Goal: Transaction & Acquisition: Obtain resource

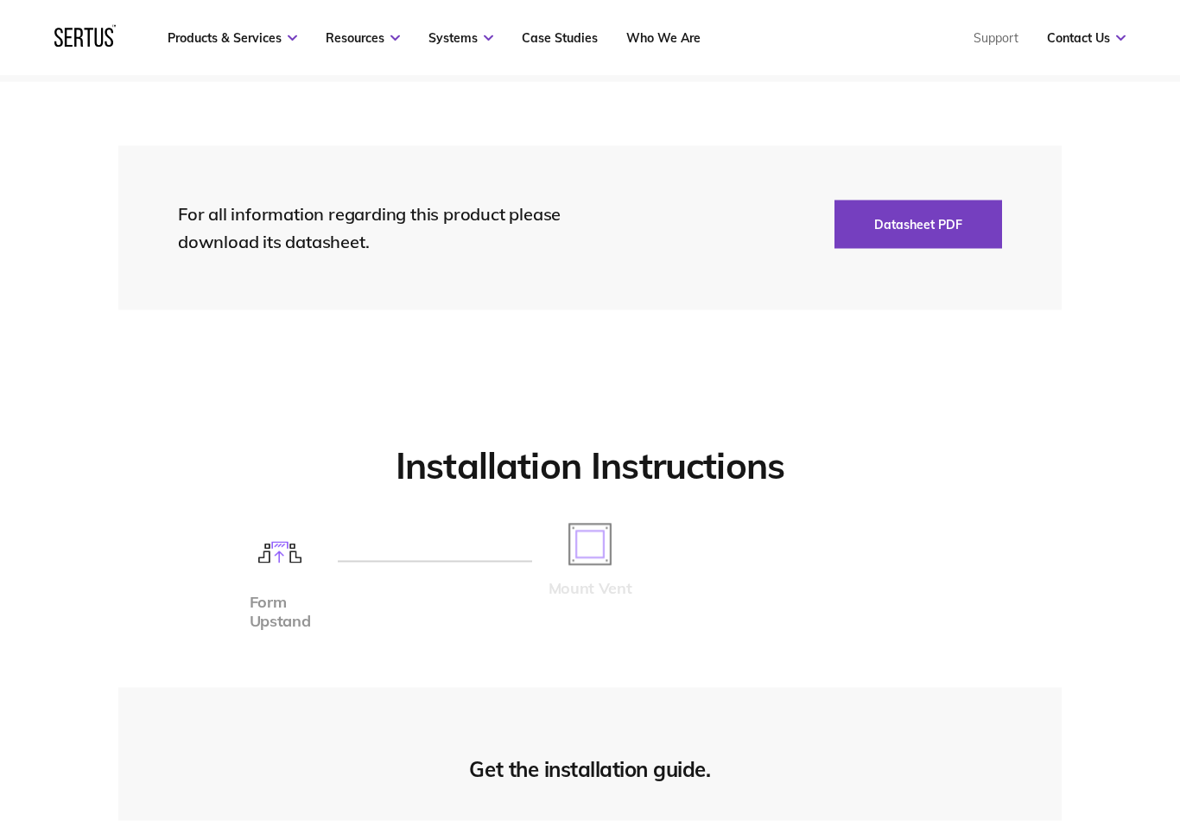
scroll to position [3753, 0]
click at [944, 214] on button "Datasheet PDF" at bounding box center [918, 224] width 168 height 48
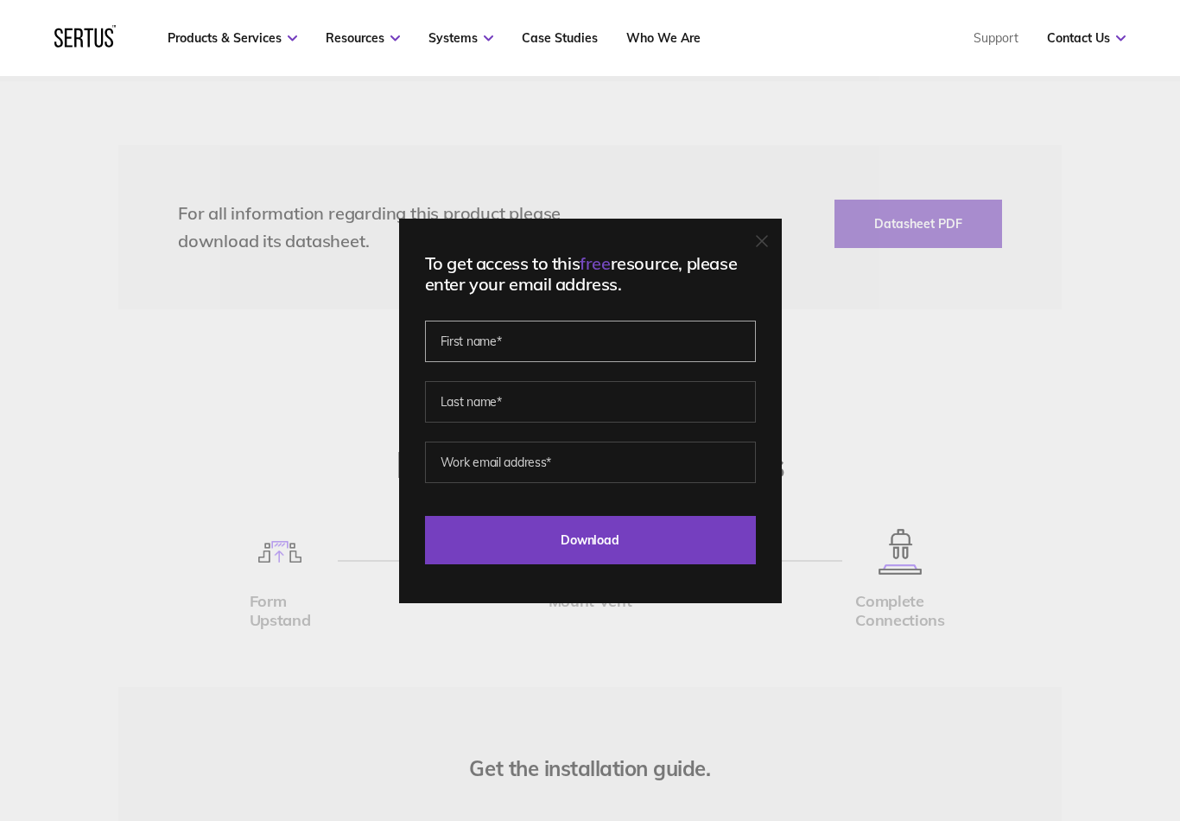
click at [472, 362] on input "text" at bounding box center [590, 340] width 331 height 41
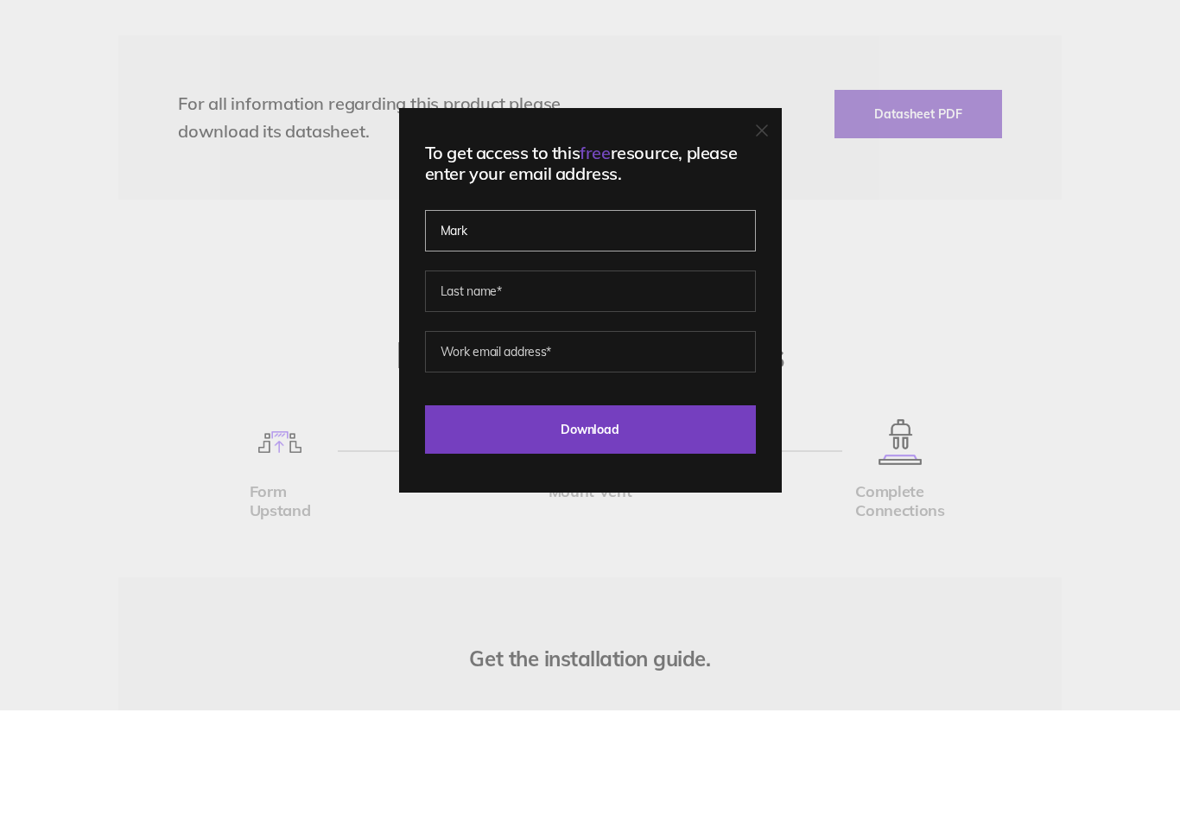
type input "Mark"
click at [464, 381] on input "text" at bounding box center [590, 401] width 331 height 41
type input "[PERSON_NAME]"
click at [468, 441] on input "email" at bounding box center [590, 461] width 331 height 41
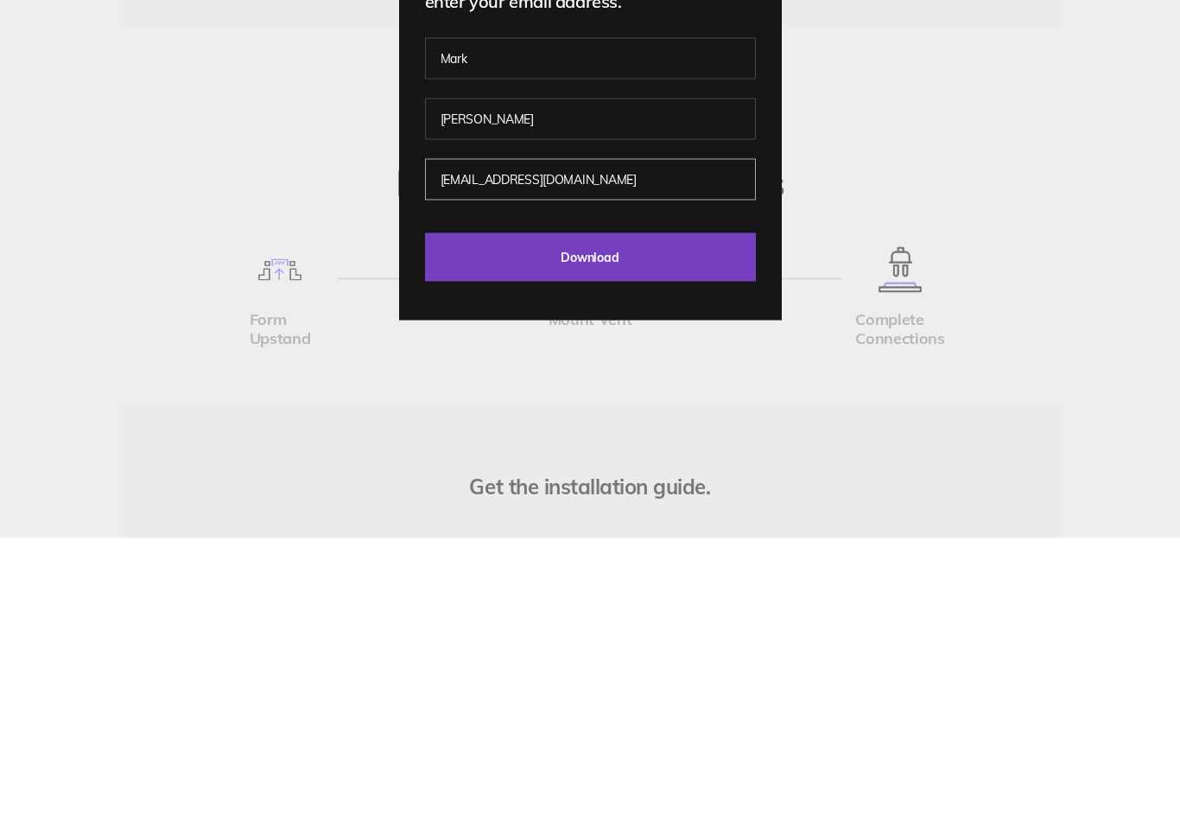
type input "[EMAIL_ADDRESS][DOMAIN_NAME]"
click at [482, 516] on input "Download" at bounding box center [590, 540] width 331 height 48
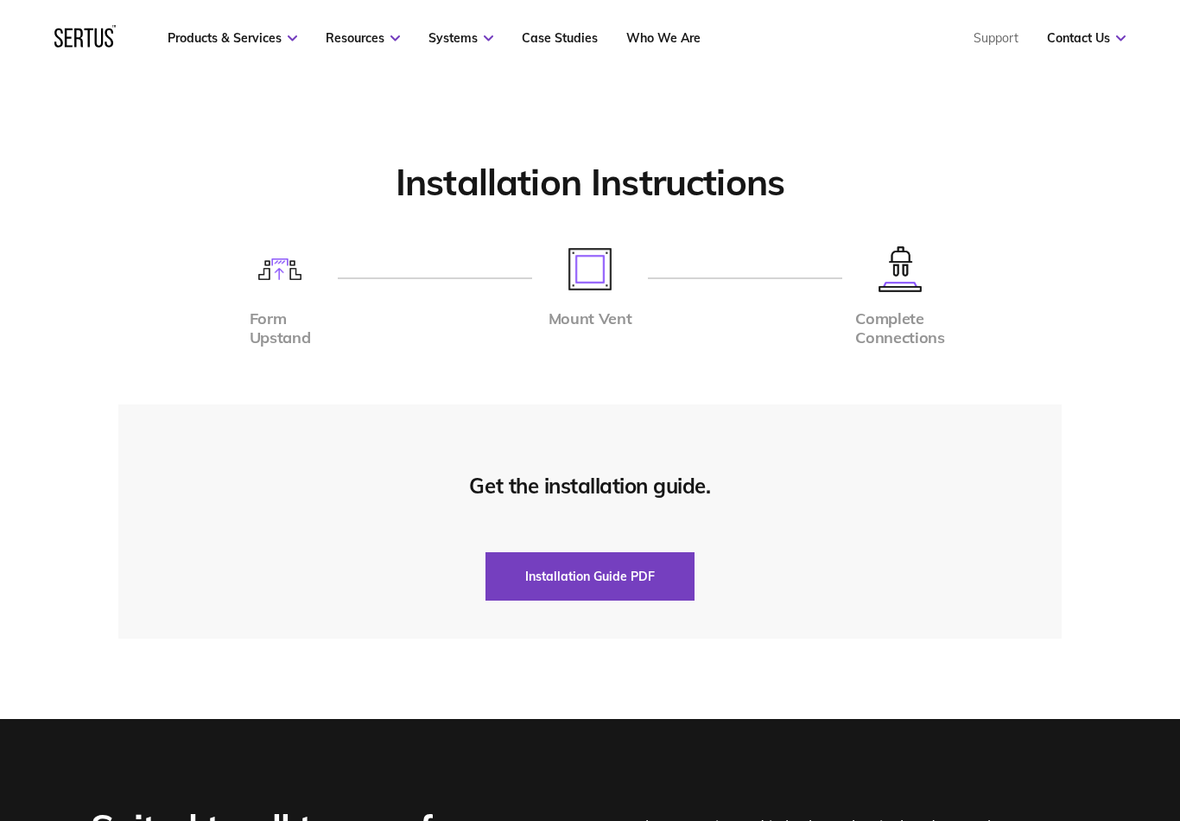
click at [606, 552] on button "Installation Guide PDF" at bounding box center [589, 576] width 209 height 48
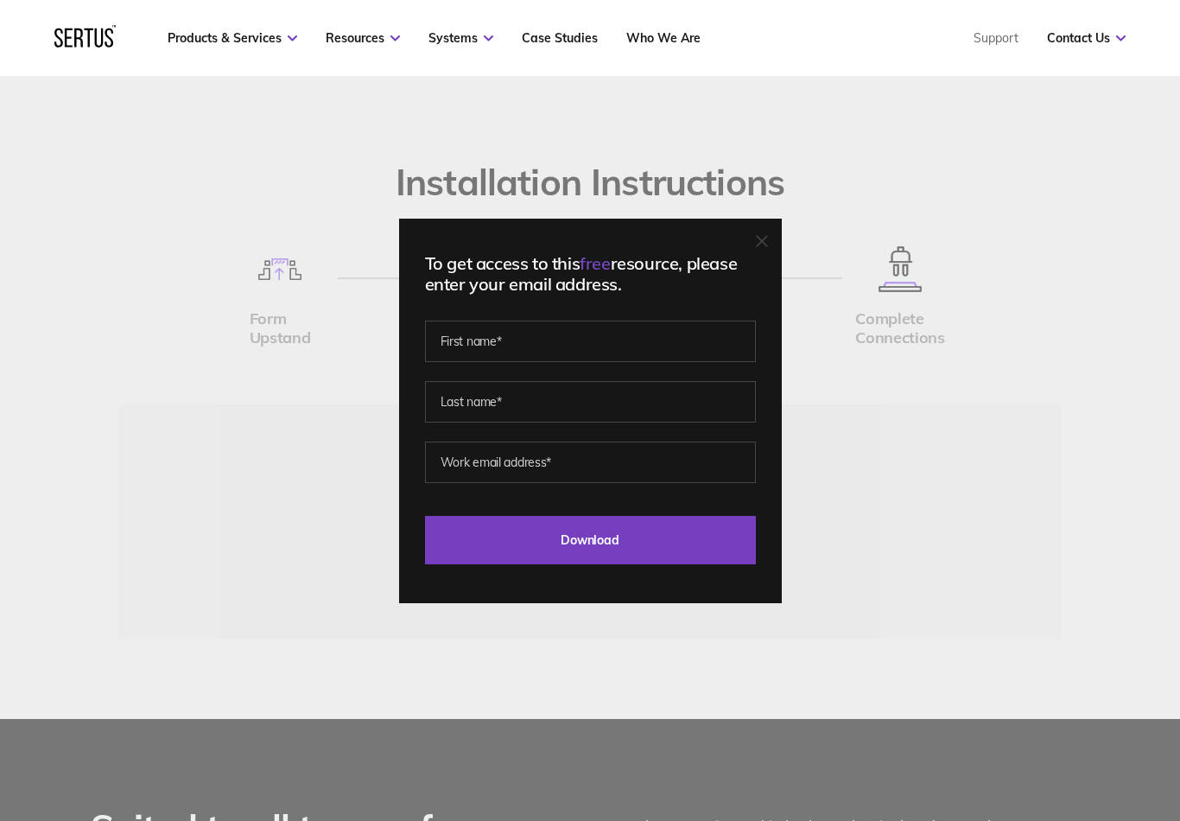
click at [981, 522] on div "To get access to this free resource, please enter your email address. Last Down…" at bounding box center [590, 410] width 1180 height 821
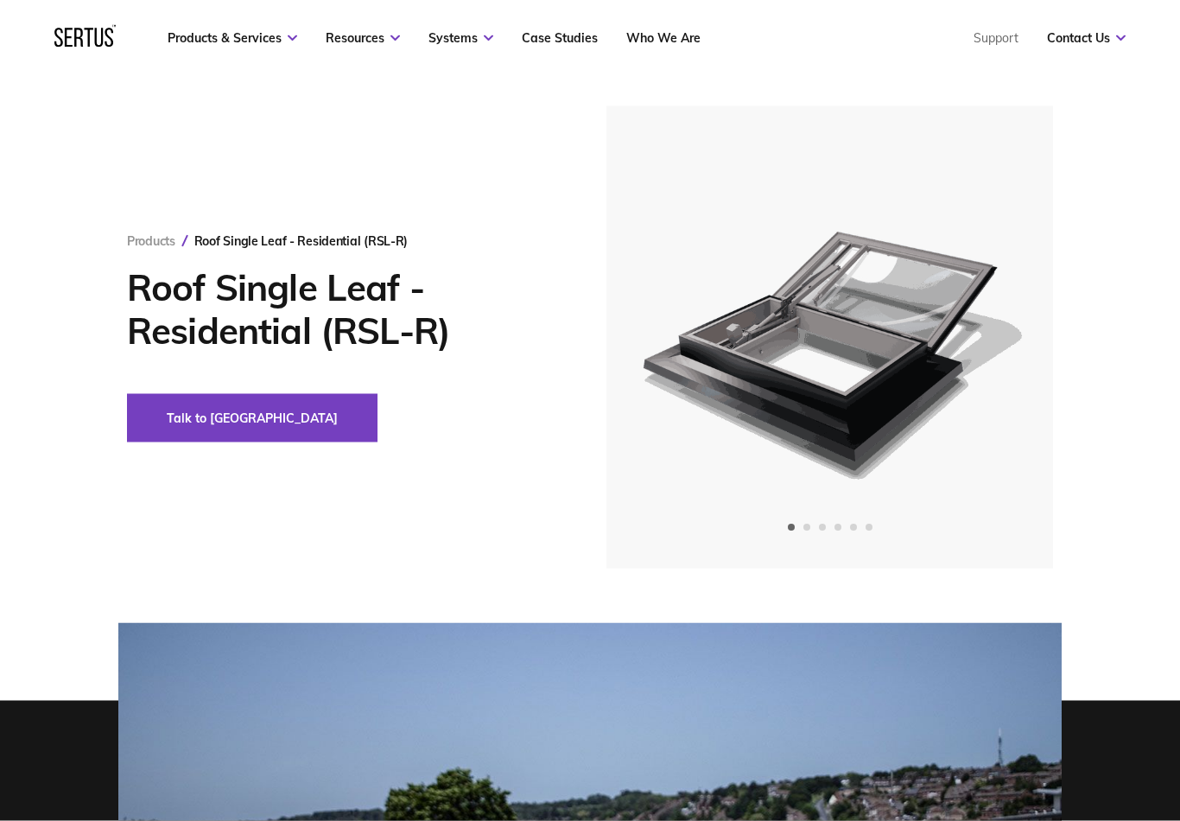
scroll to position [0, 0]
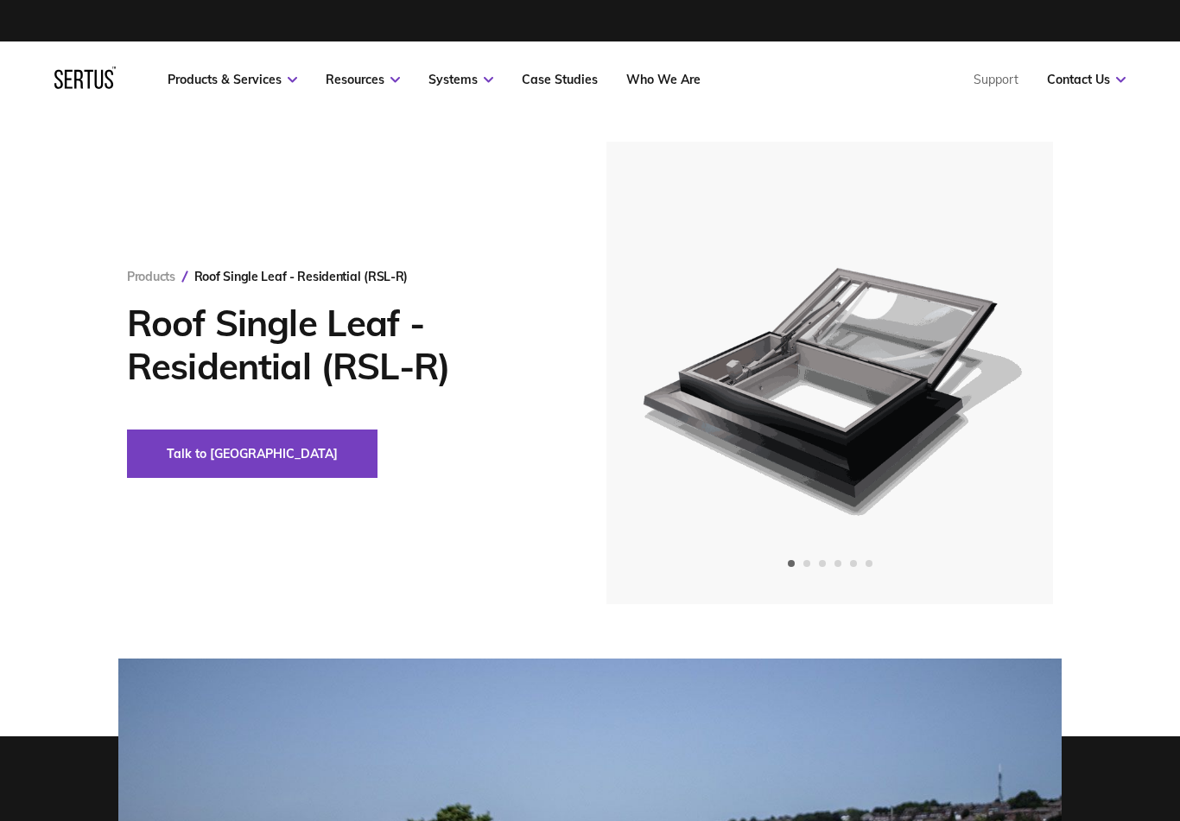
click at [238, 464] on button "Talk to [GEOGRAPHIC_DATA]" at bounding box center [252, 453] width 250 height 48
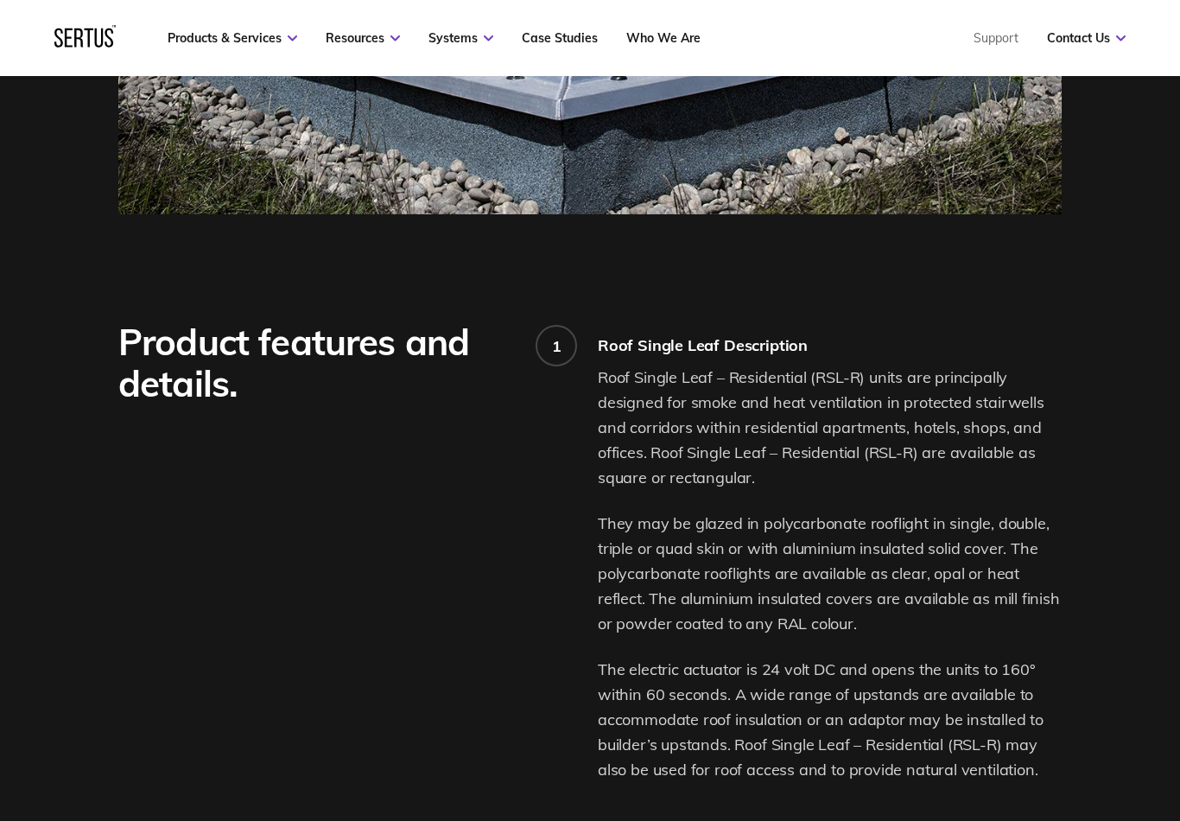
scroll to position [1122, 0]
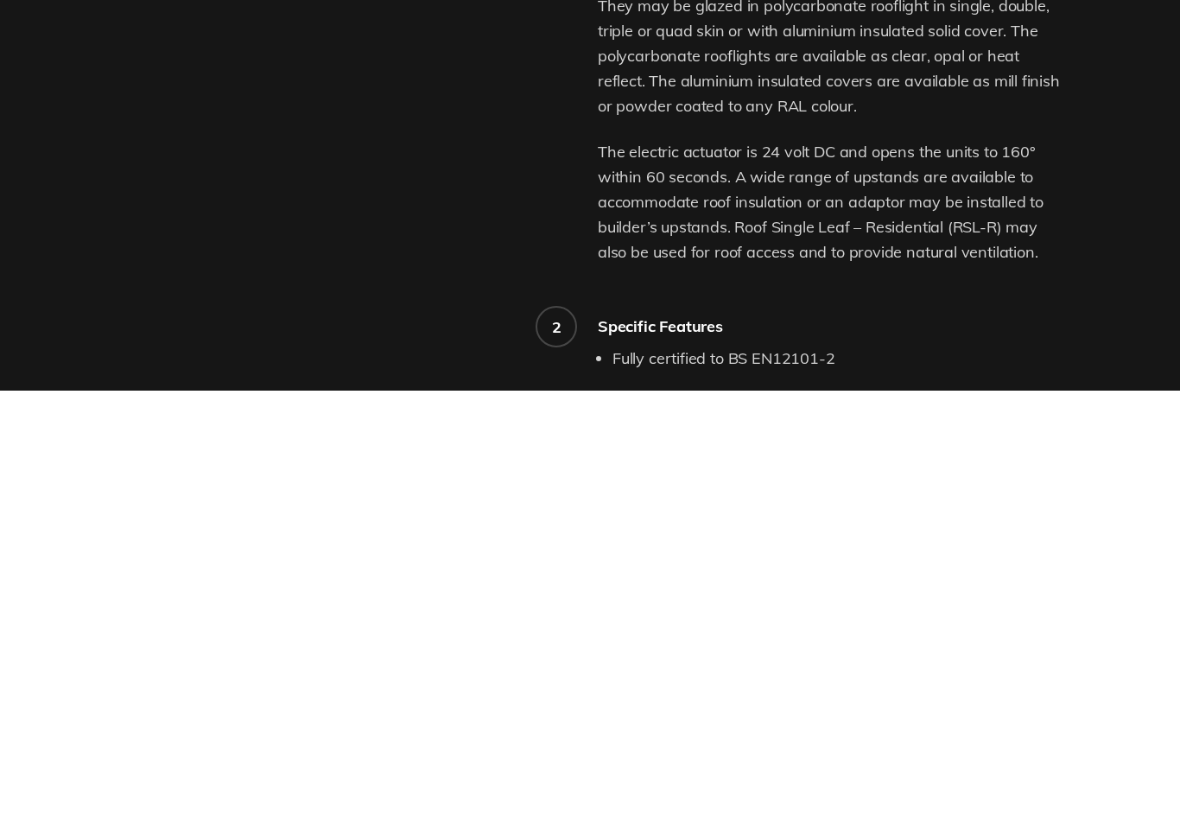
click at [504, 234] on div "Product features and details." at bounding box center [357, 771] width 479 height 1075
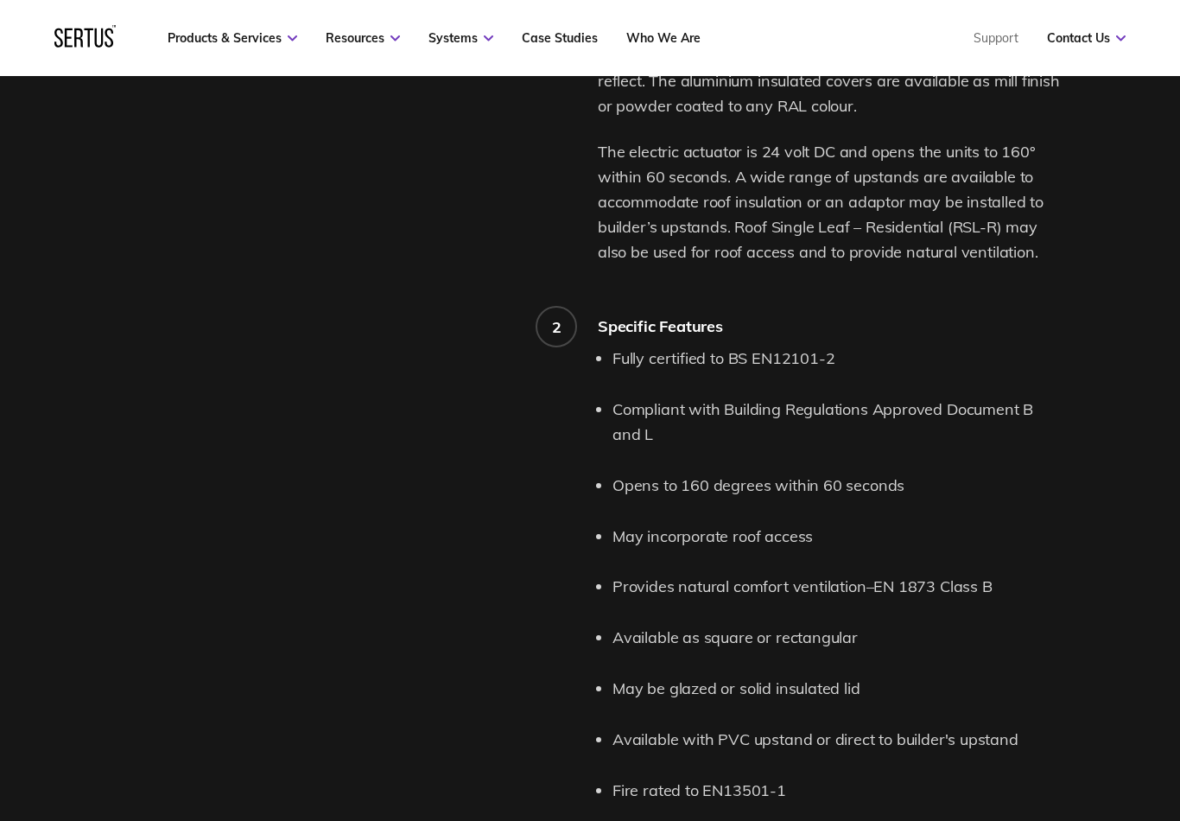
scroll to position [1567, 0]
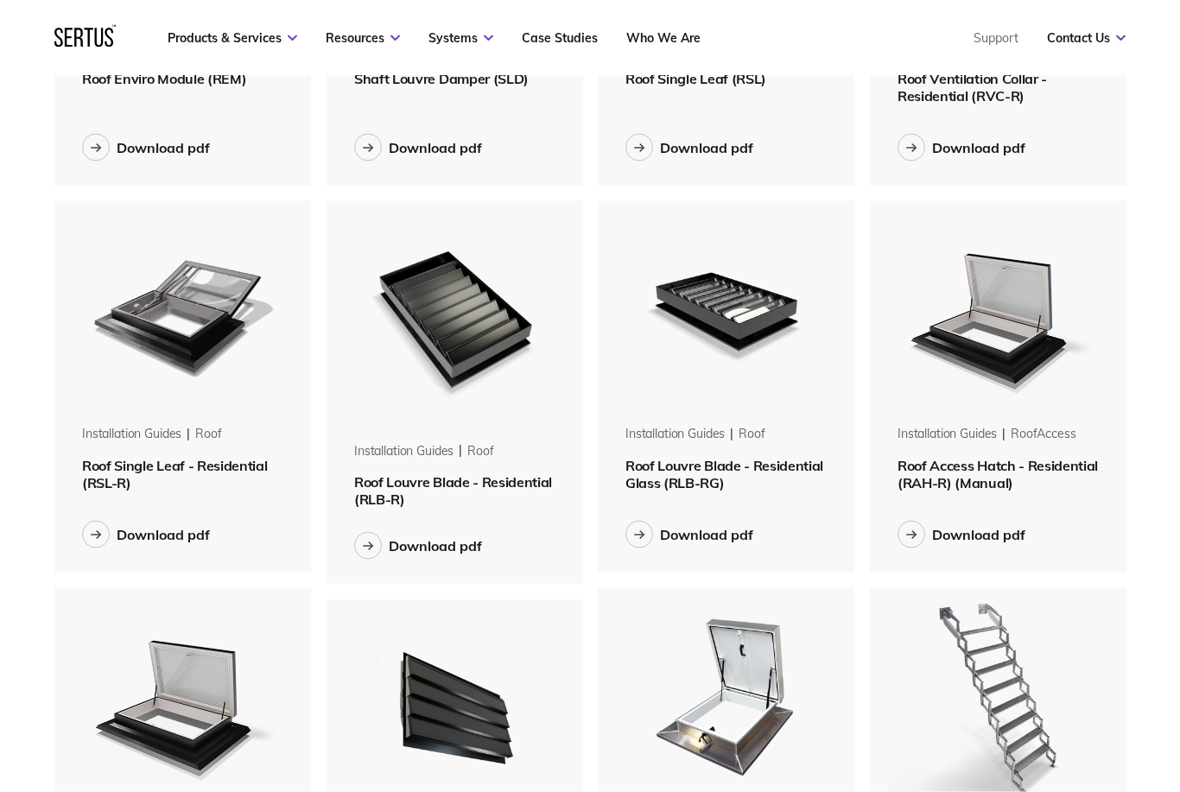
scroll to position [358, 0]
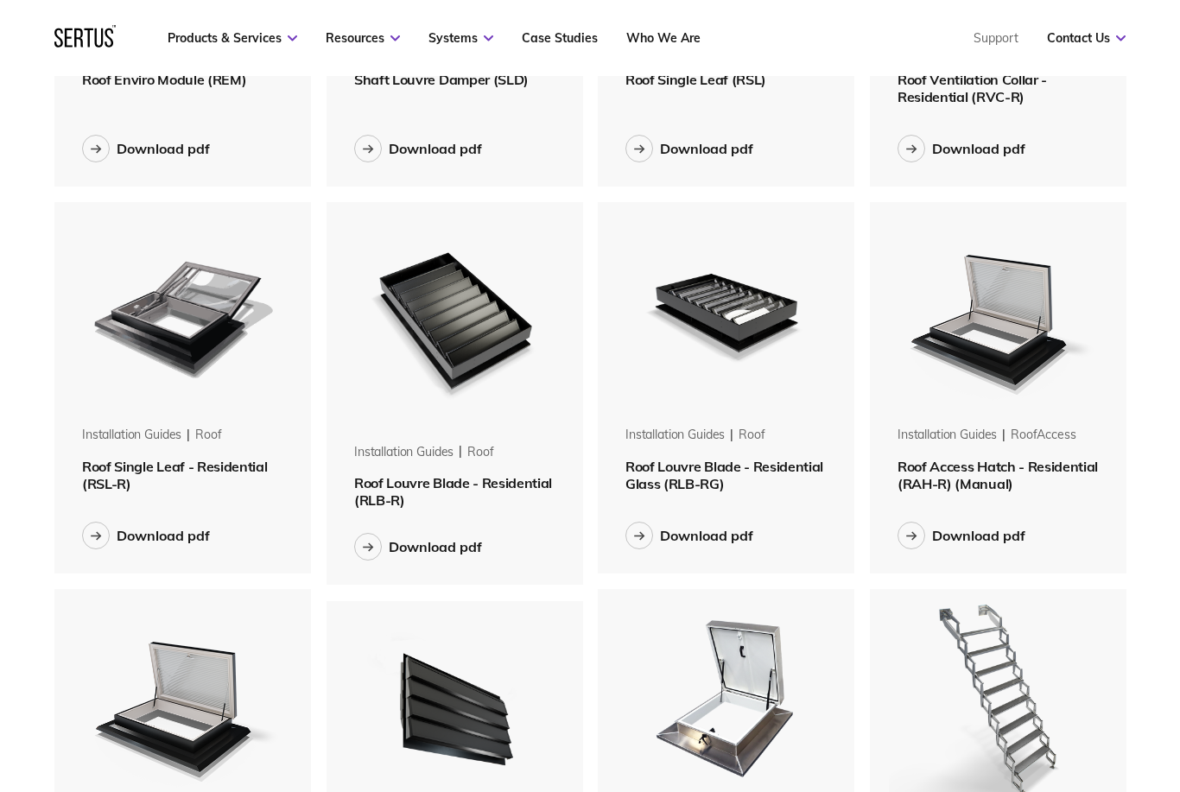
click at [206, 420] on img at bounding box center [182, 311] width 218 height 218
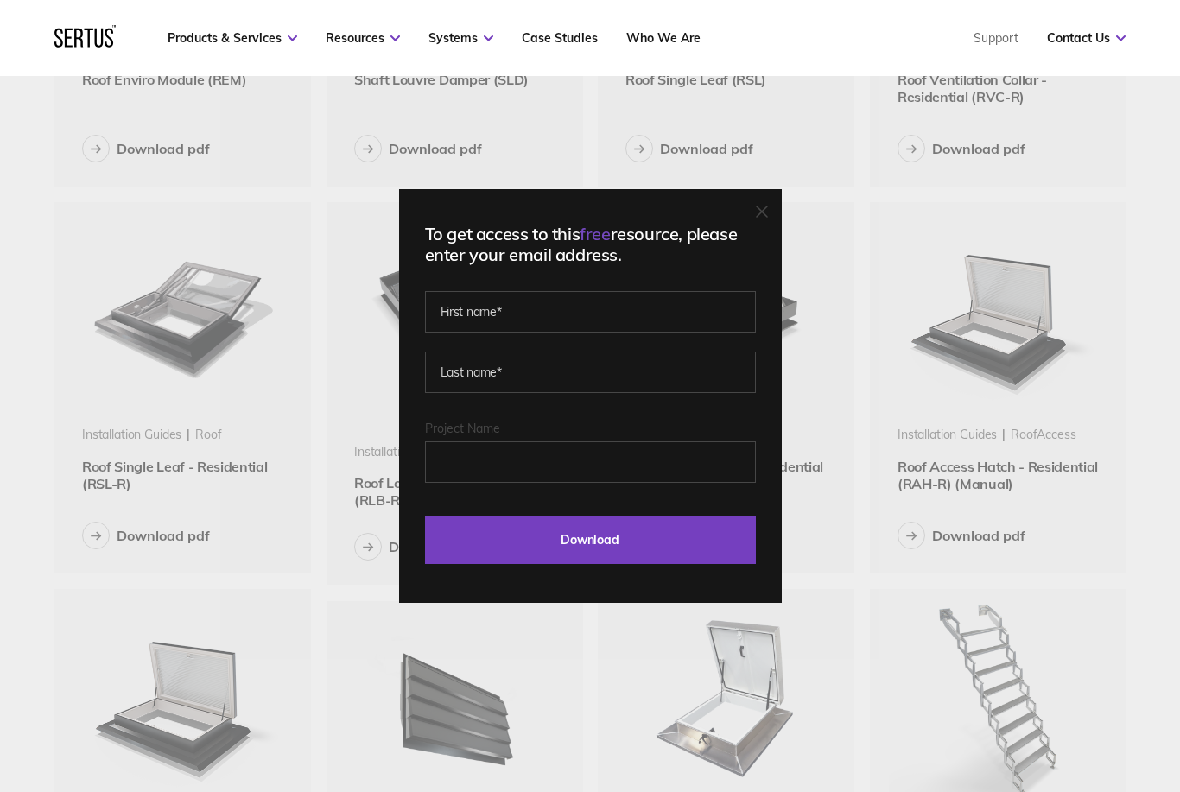
click at [766, 217] on icon at bounding box center [762, 211] width 10 height 10
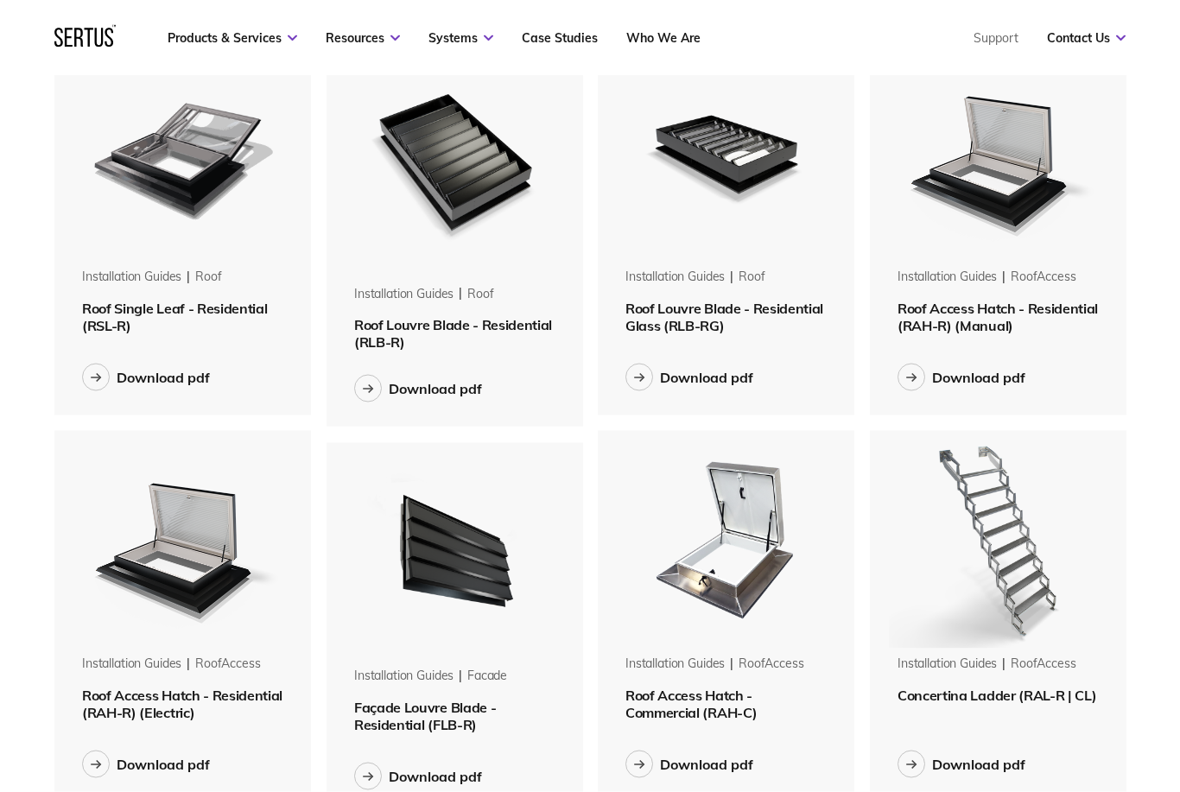
click at [106, 372] on div at bounding box center [96, 378] width 28 height 28
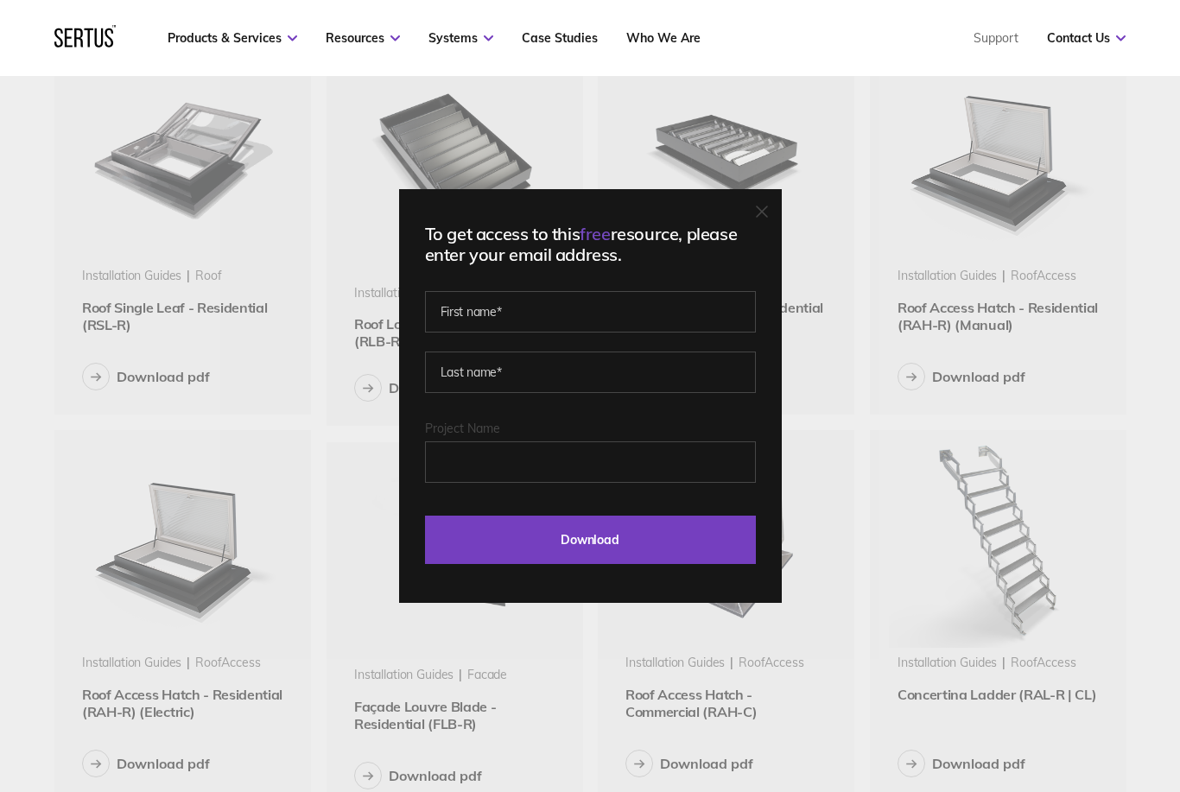
click at [762, 218] on icon at bounding box center [762, 212] width 12 height 12
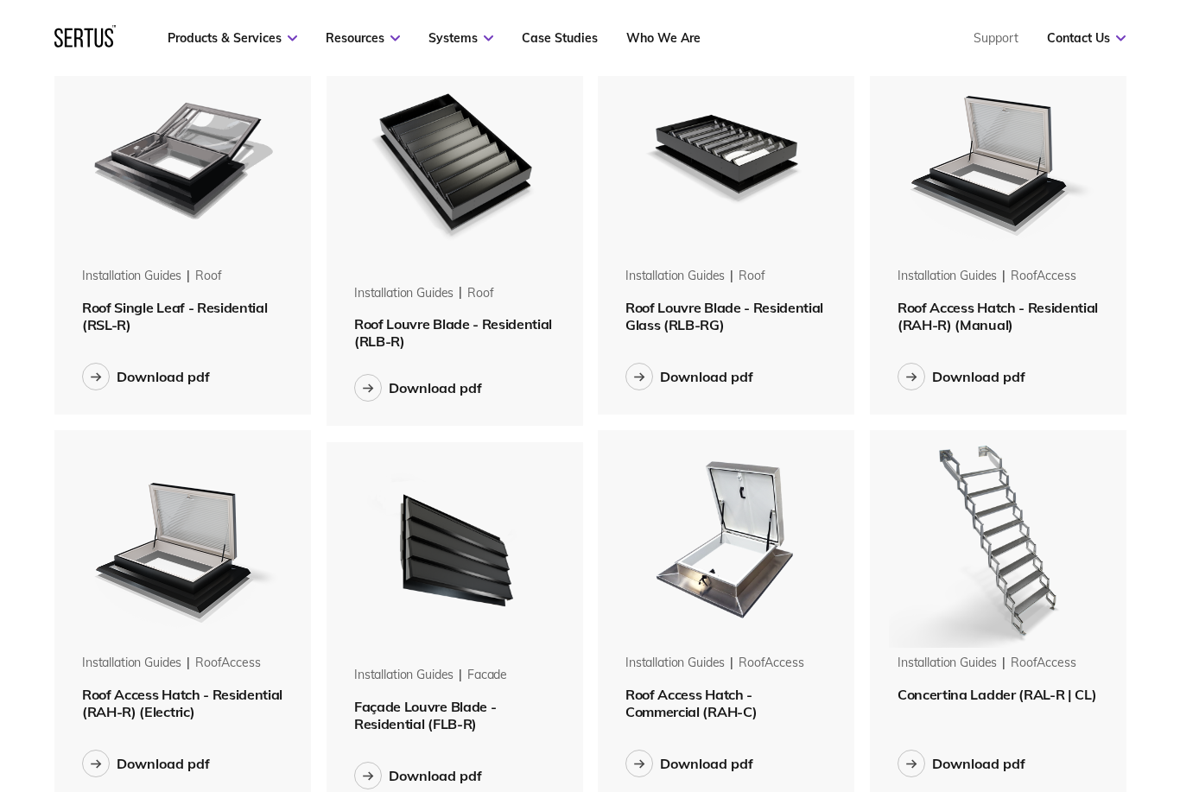
click at [136, 663] on div "Installation Guides" at bounding box center [131, 663] width 99 height 17
click at [164, 618] on img at bounding box center [182, 539] width 218 height 218
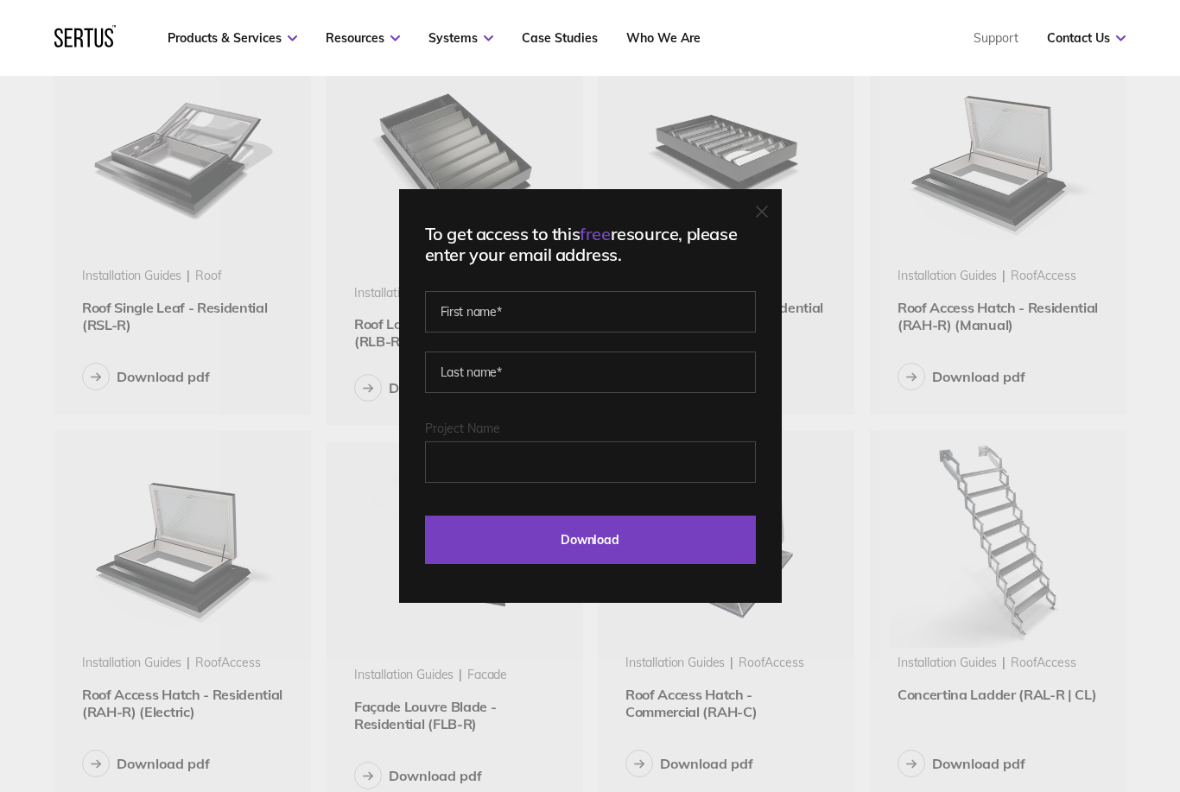
click at [100, 231] on div "To get access to this free resource, please enter your email address. Last Down…" at bounding box center [590, 396] width 1180 height 792
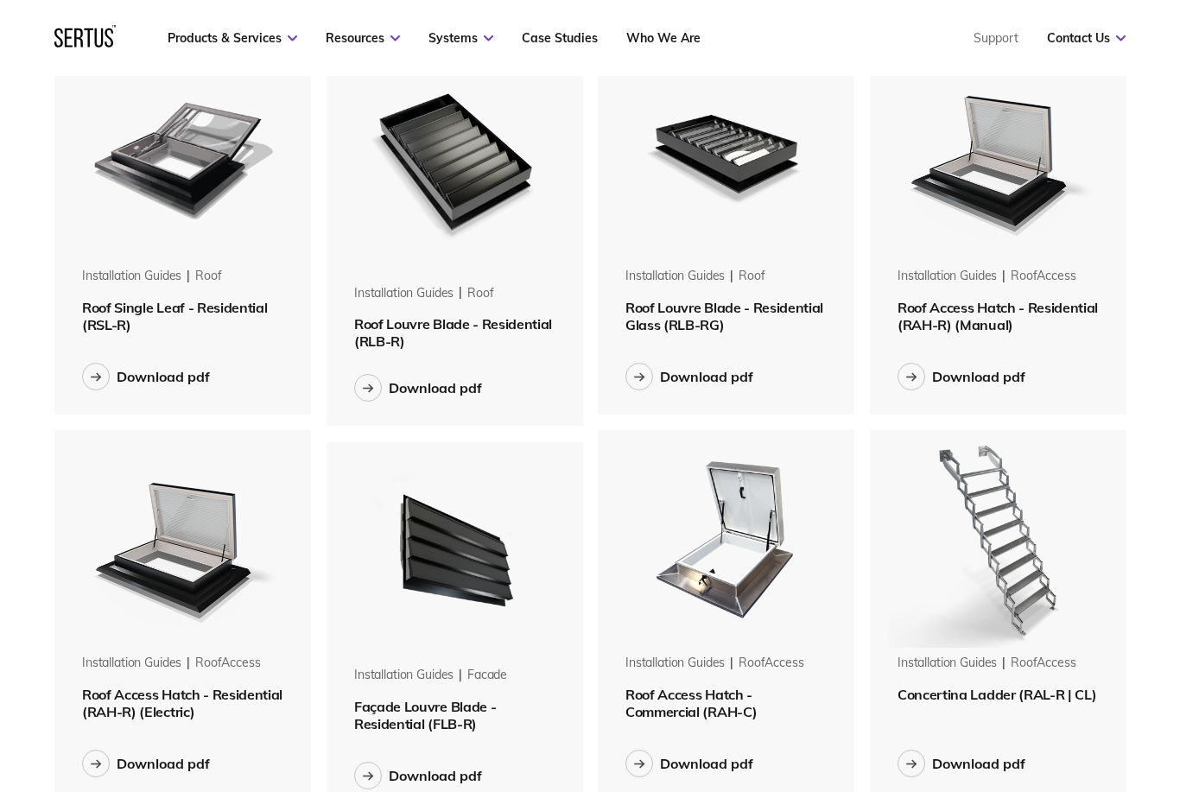
click at [99, 301] on span "Roof Single Leaf - Residential (RSL-R)" at bounding box center [174, 316] width 185 height 35
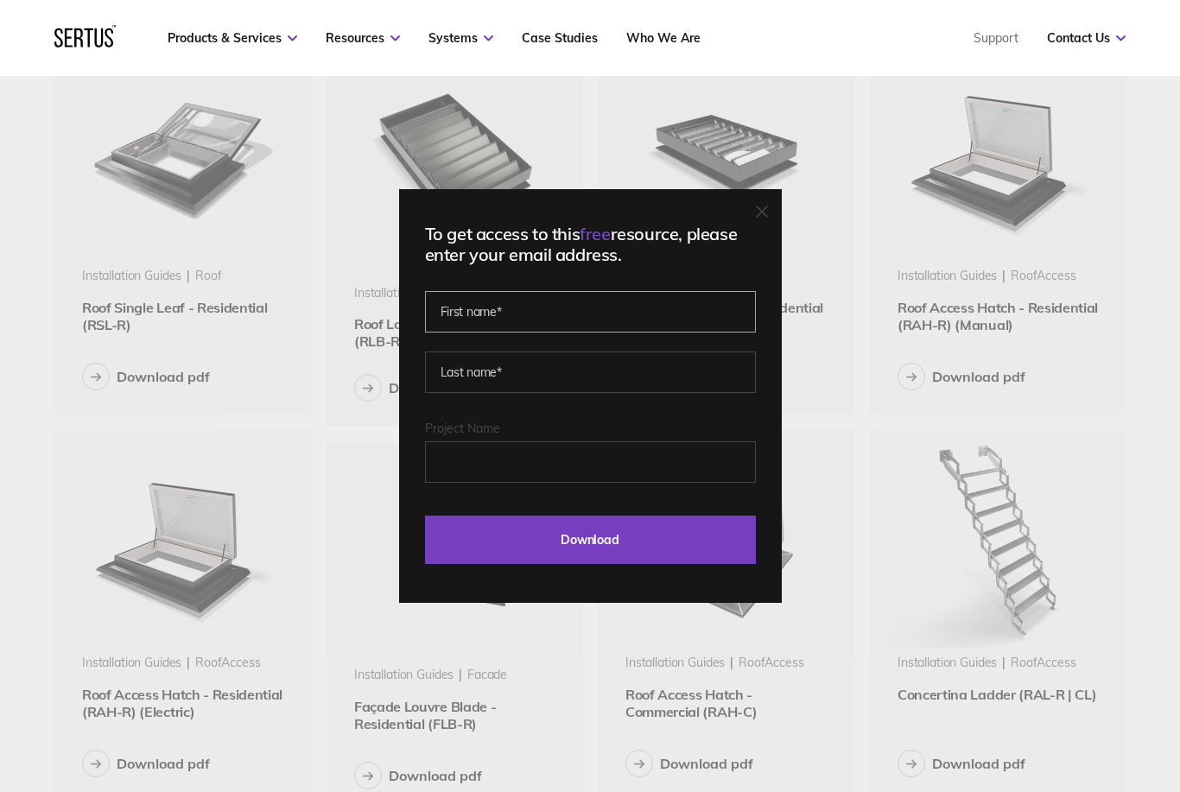
click at [451, 327] on input "text" at bounding box center [590, 311] width 331 height 41
type input "Mark"
click at [462, 393] on input "text" at bounding box center [590, 372] width 331 height 41
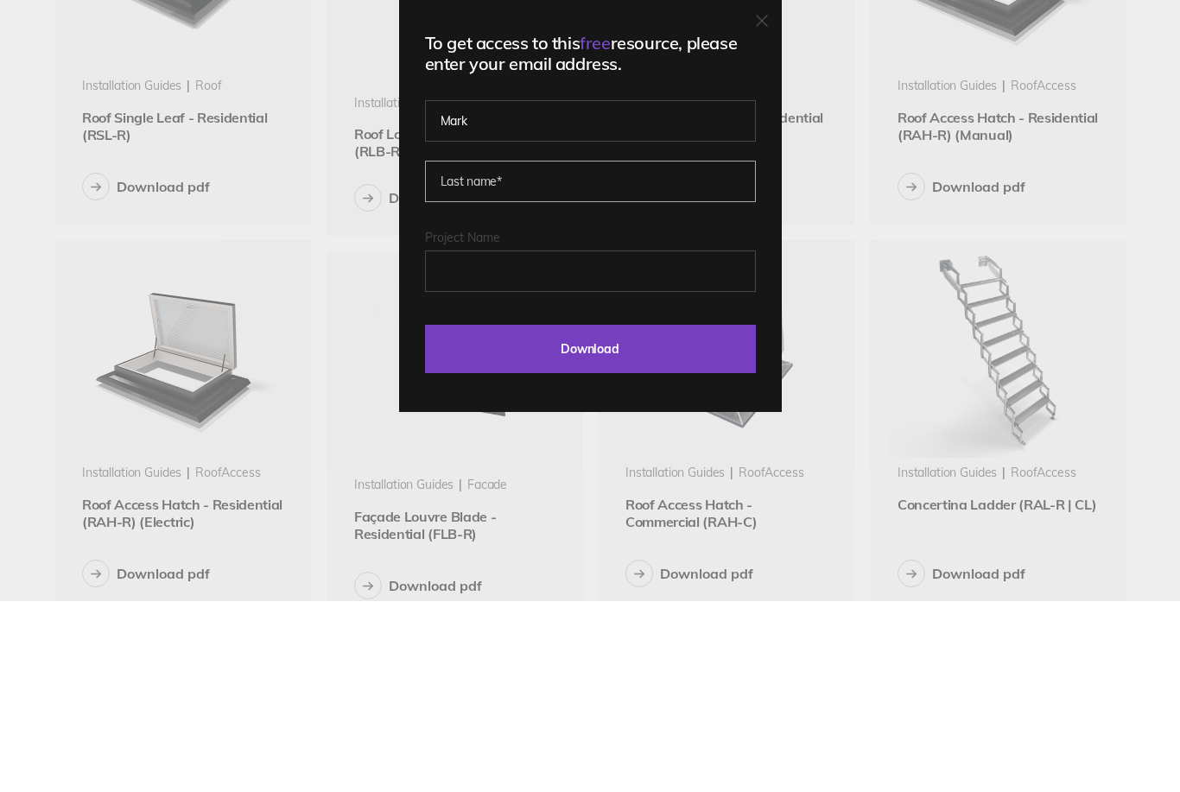
type input "[PERSON_NAME]"
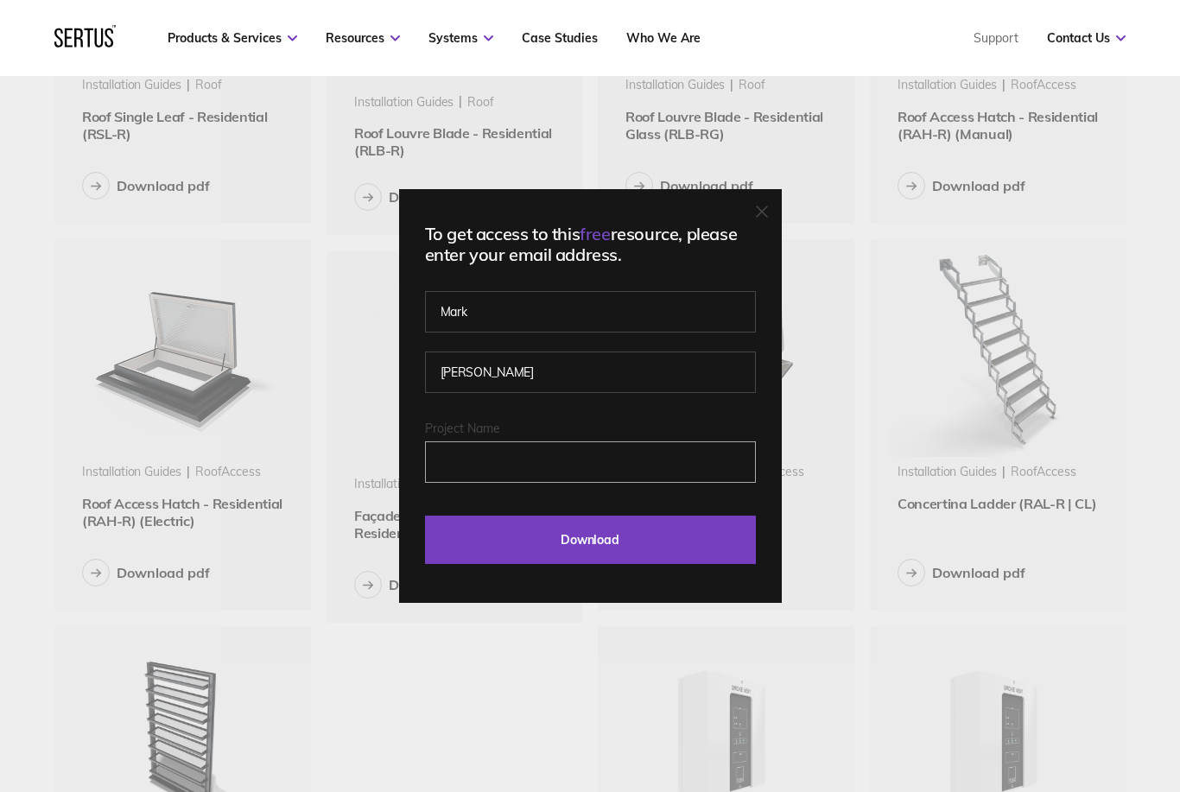
click at [472, 483] on input "Project Name" at bounding box center [590, 461] width 331 height 41
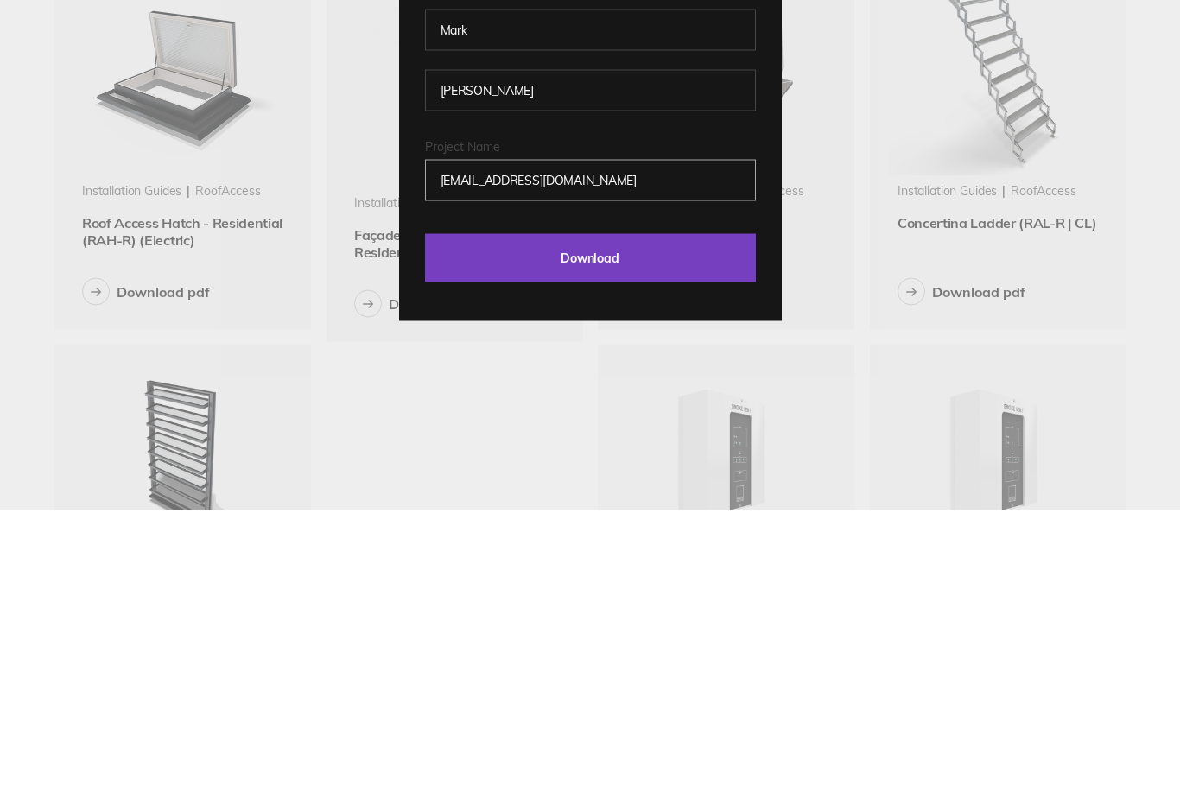
type input "[EMAIL_ADDRESS][DOMAIN_NAME]"
click at [494, 516] on input "Download" at bounding box center [590, 540] width 331 height 48
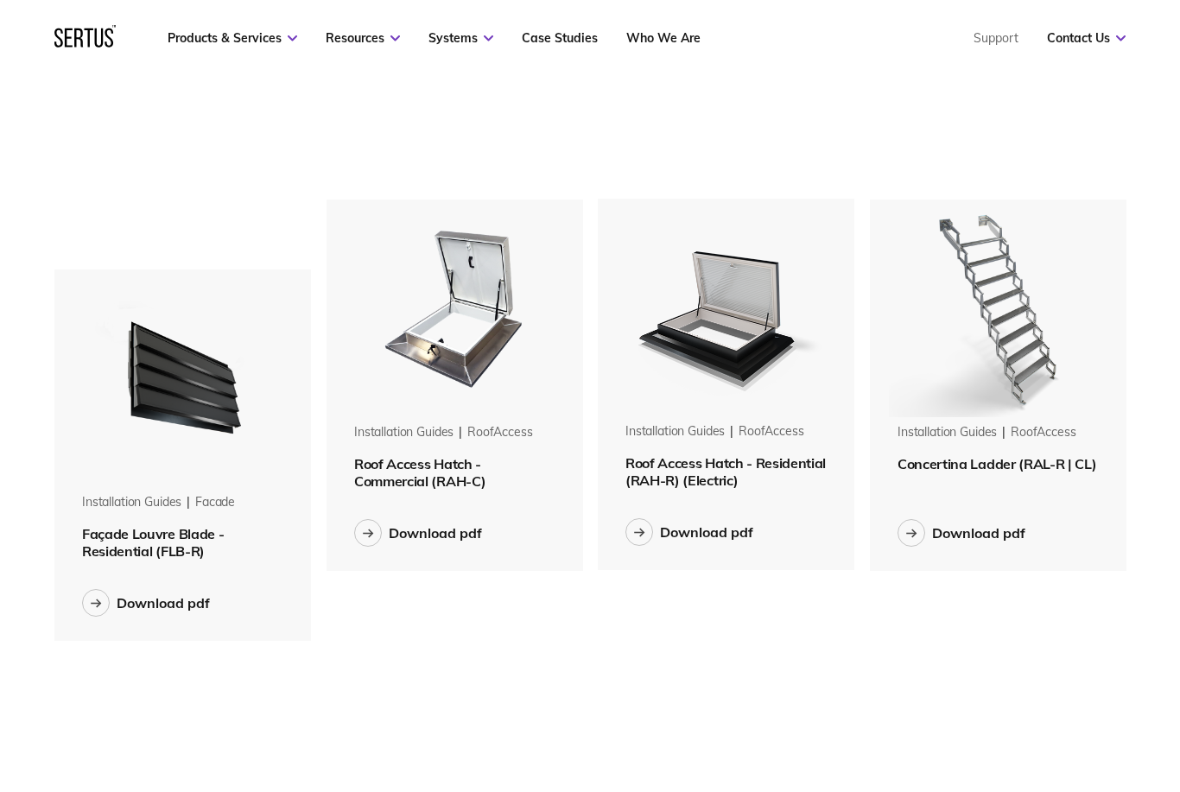
scroll to position [2086, 0]
